Goal: Check status

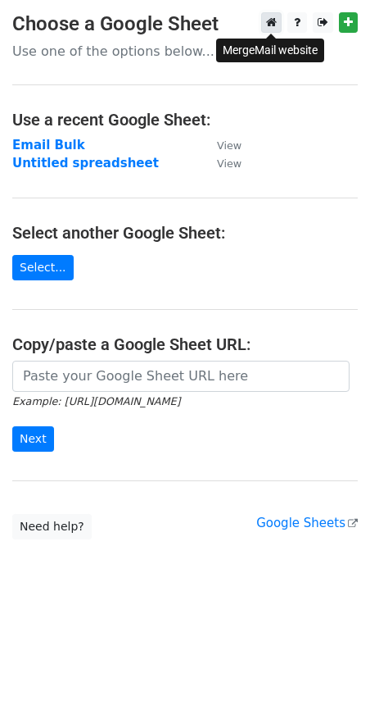
click at [275, 25] on icon at bounding box center [271, 21] width 11 height 11
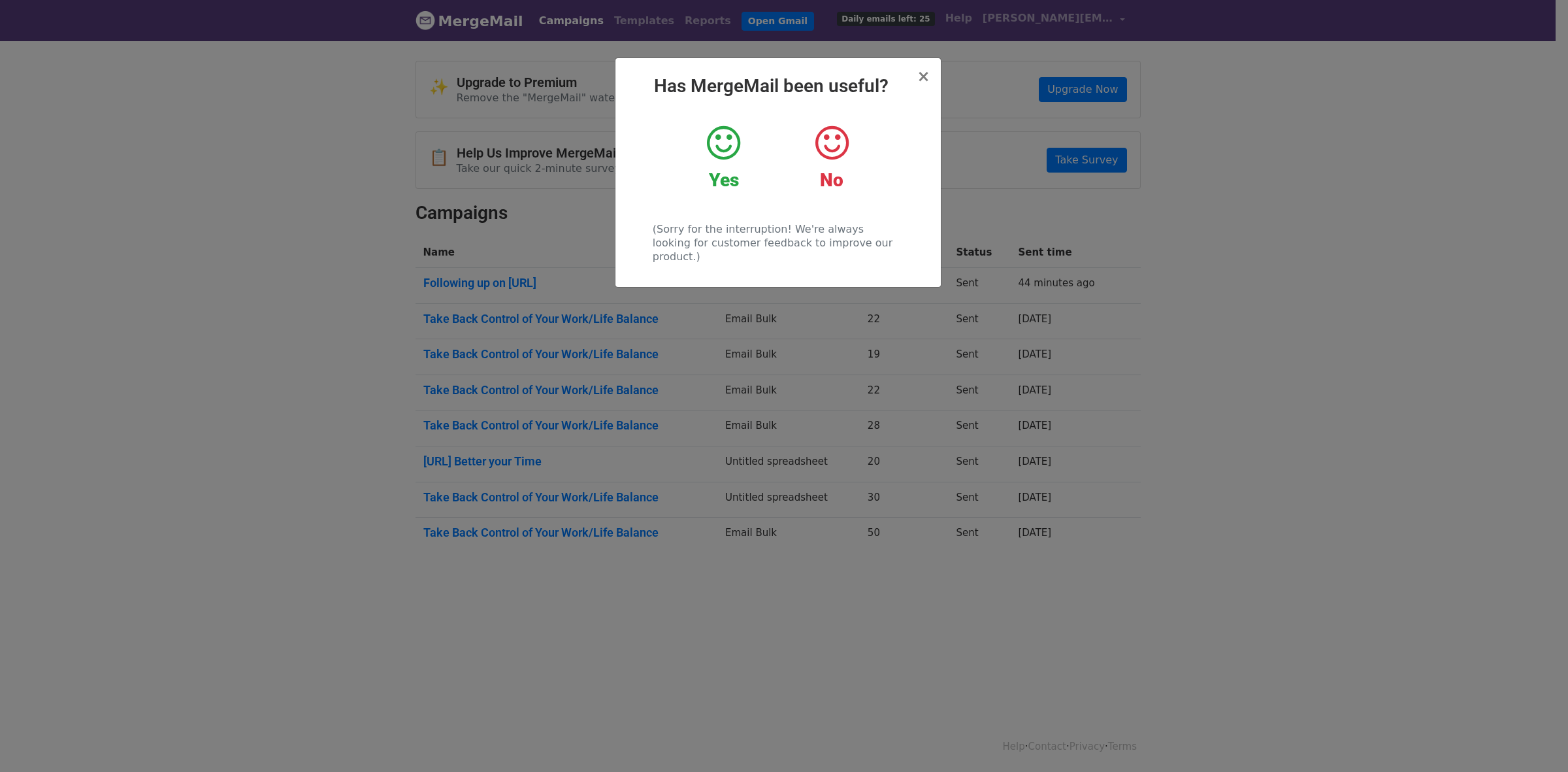
click at [917, 77] on h2 "Has MergeMail been useful?" at bounding box center [778, 86] width 305 height 22
click at [923, 81] on span "×" at bounding box center [923, 76] width 13 height 18
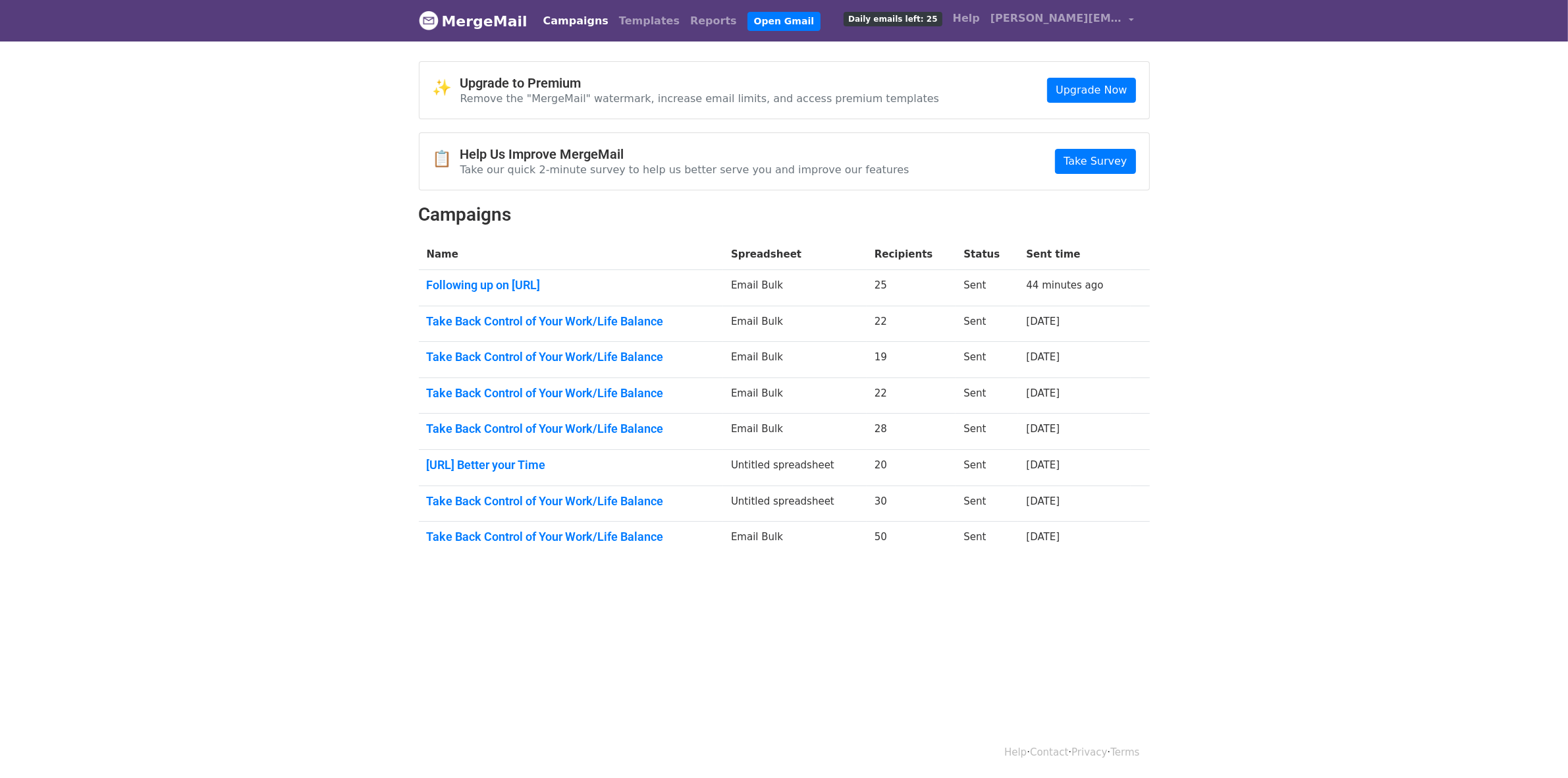
click at [512, 276] on td "Following up on Flexzo.Ai" at bounding box center [571, 288] width 305 height 36
click at [538, 278] on link "Following up on Flexzo.Ai" at bounding box center [571, 285] width 289 height 14
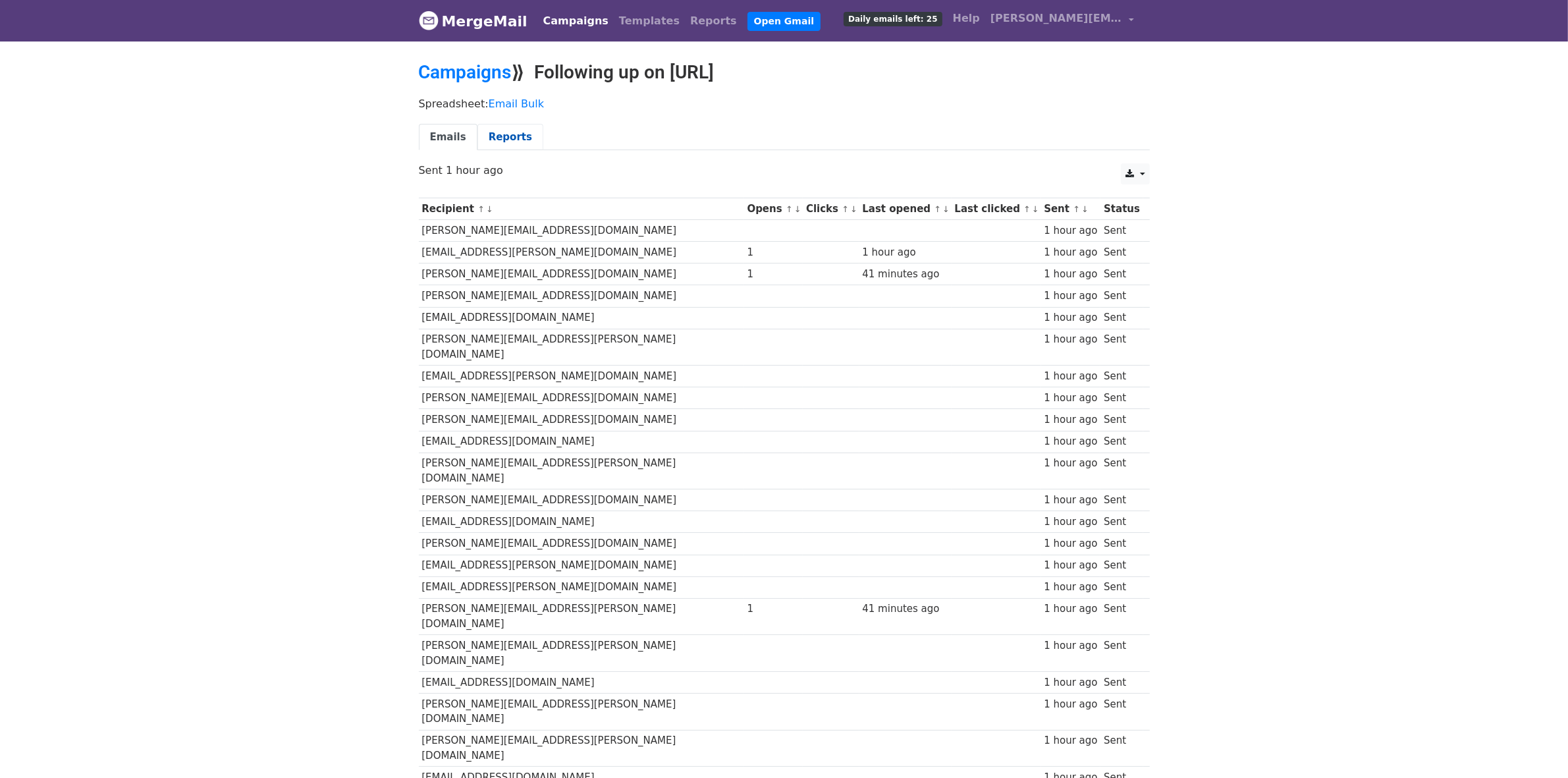
click at [522, 127] on link "Reports" at bounding box center [510, 137] width 66 height 27
